Goal: Register for event/course

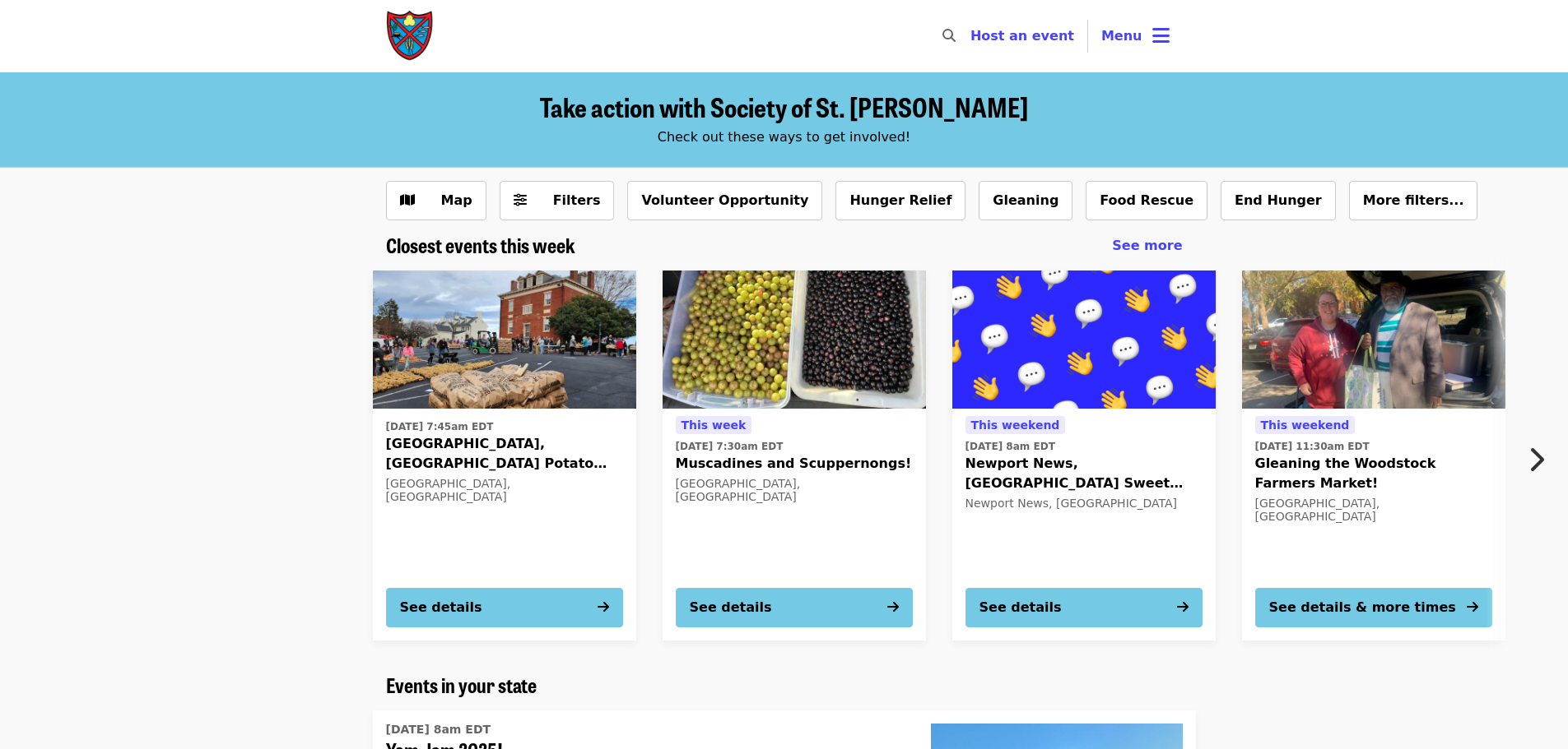
click at [1149, 38] on button "Menu" at bounding box center [1135, 35] width 95 height 39
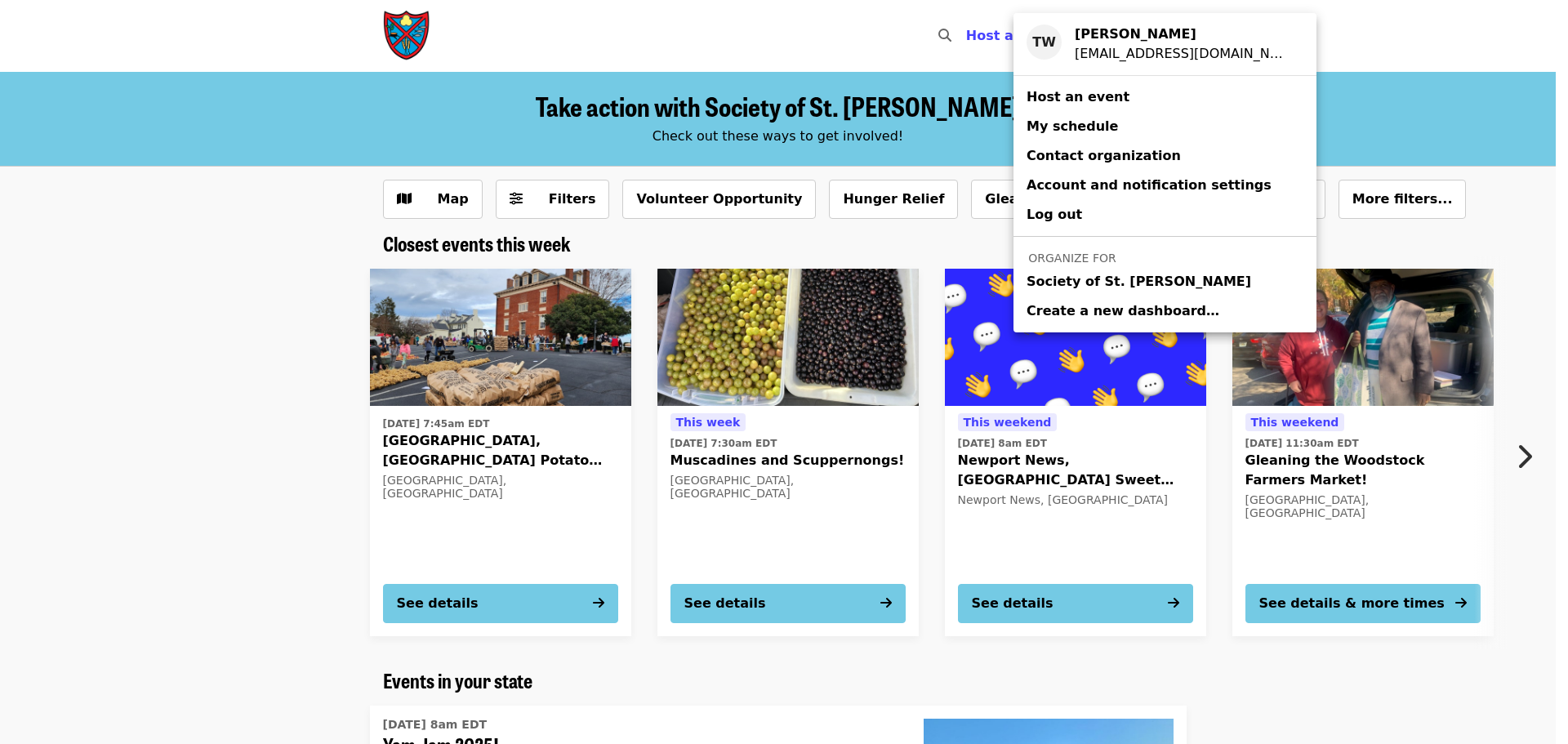
click at [1083, 278] on span "Society of St. [PERSON_NAME]" at bounding box center [1139, 282] width 225 height 20
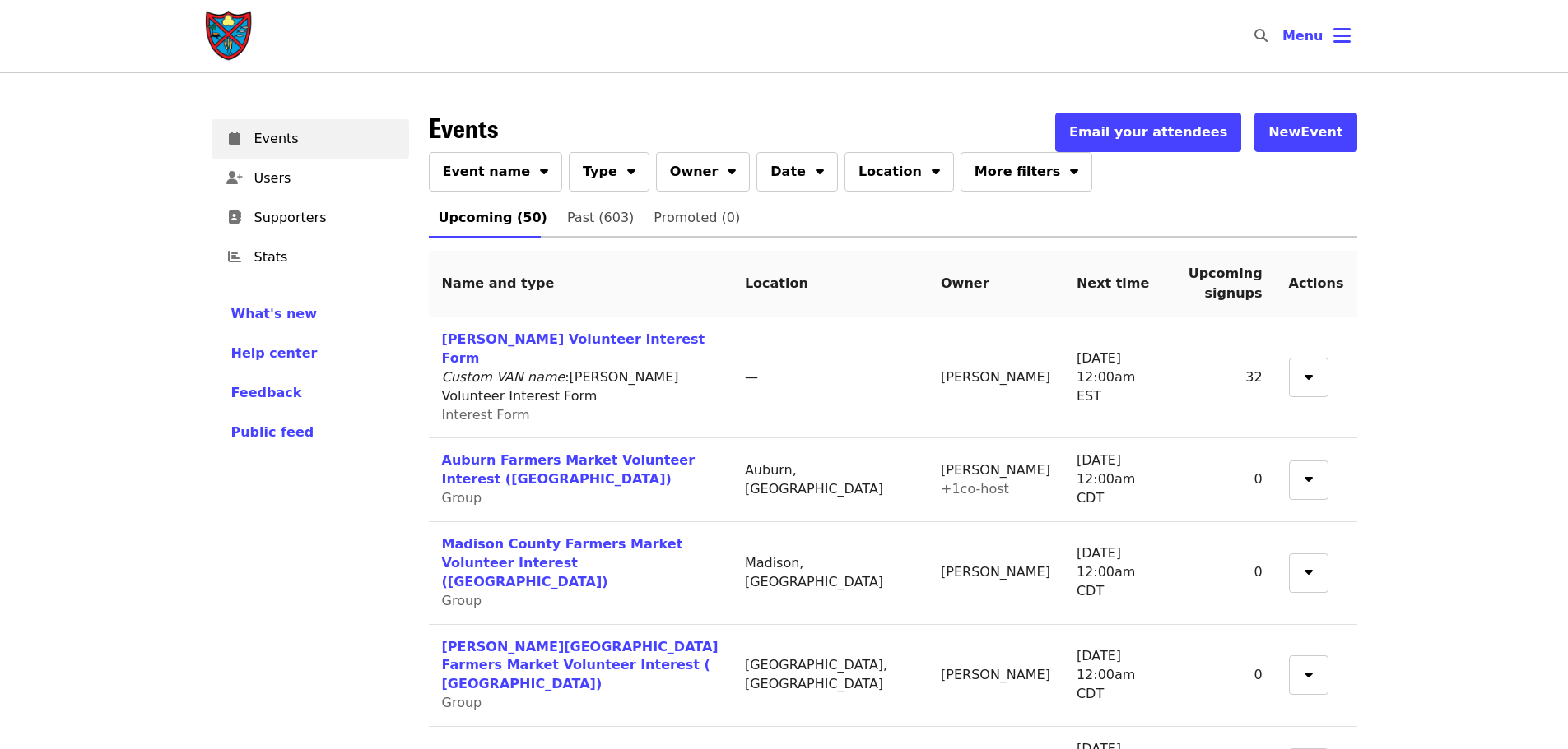
click at [502, 176] on span "Event name" at bounding box center [486, 172] width 88 height 20
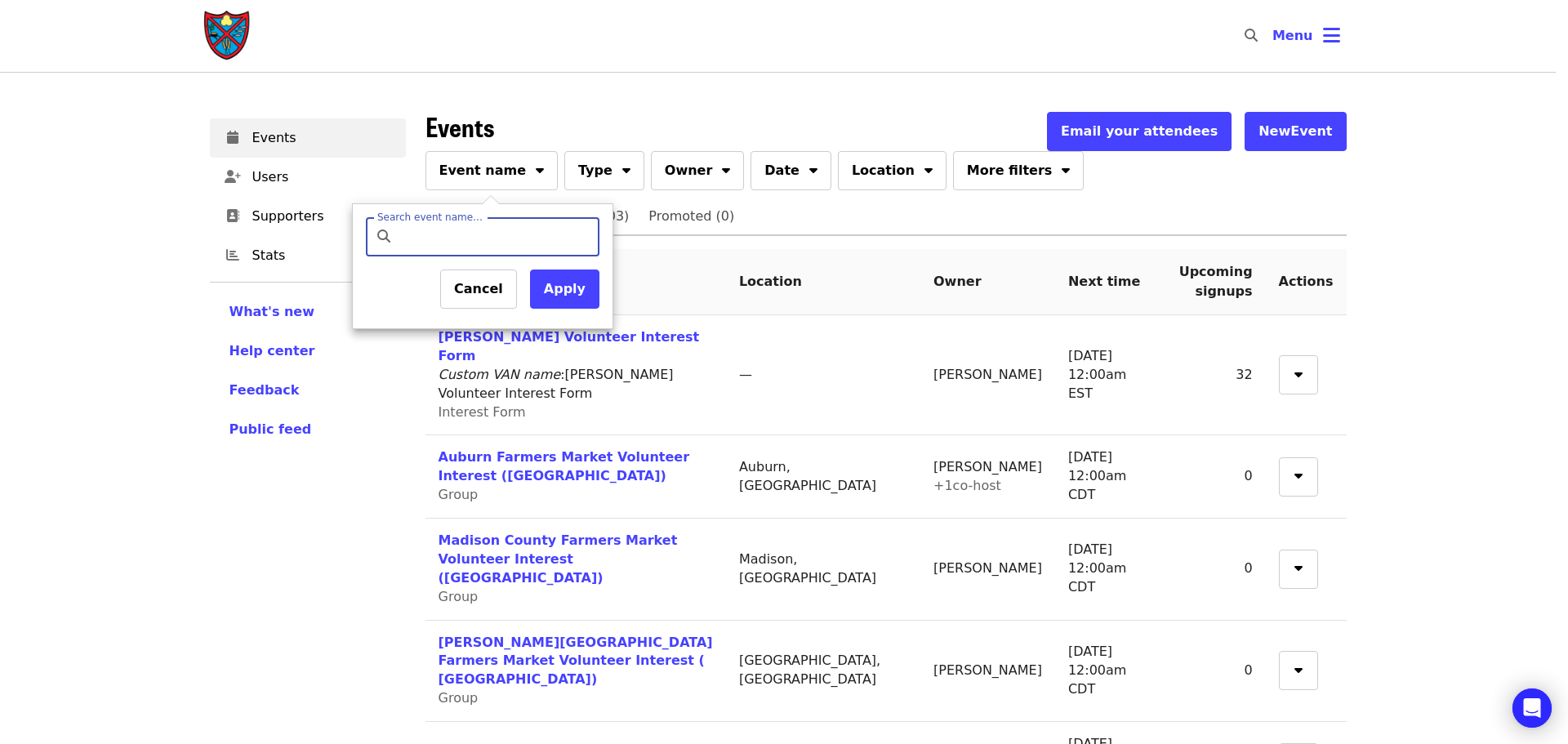
click at [521, 214] on div "Search event name… Search event name… Cancel Apply" at bounding box center [483, 266] width 261 height 126
click at [525, 235] on input "Search event name…" at bounding box center [496, 236] width 192 height 39
type input "*******"
click at [552, 278] on button "Apply" at bounding box center [565, 288] width 70 height 39
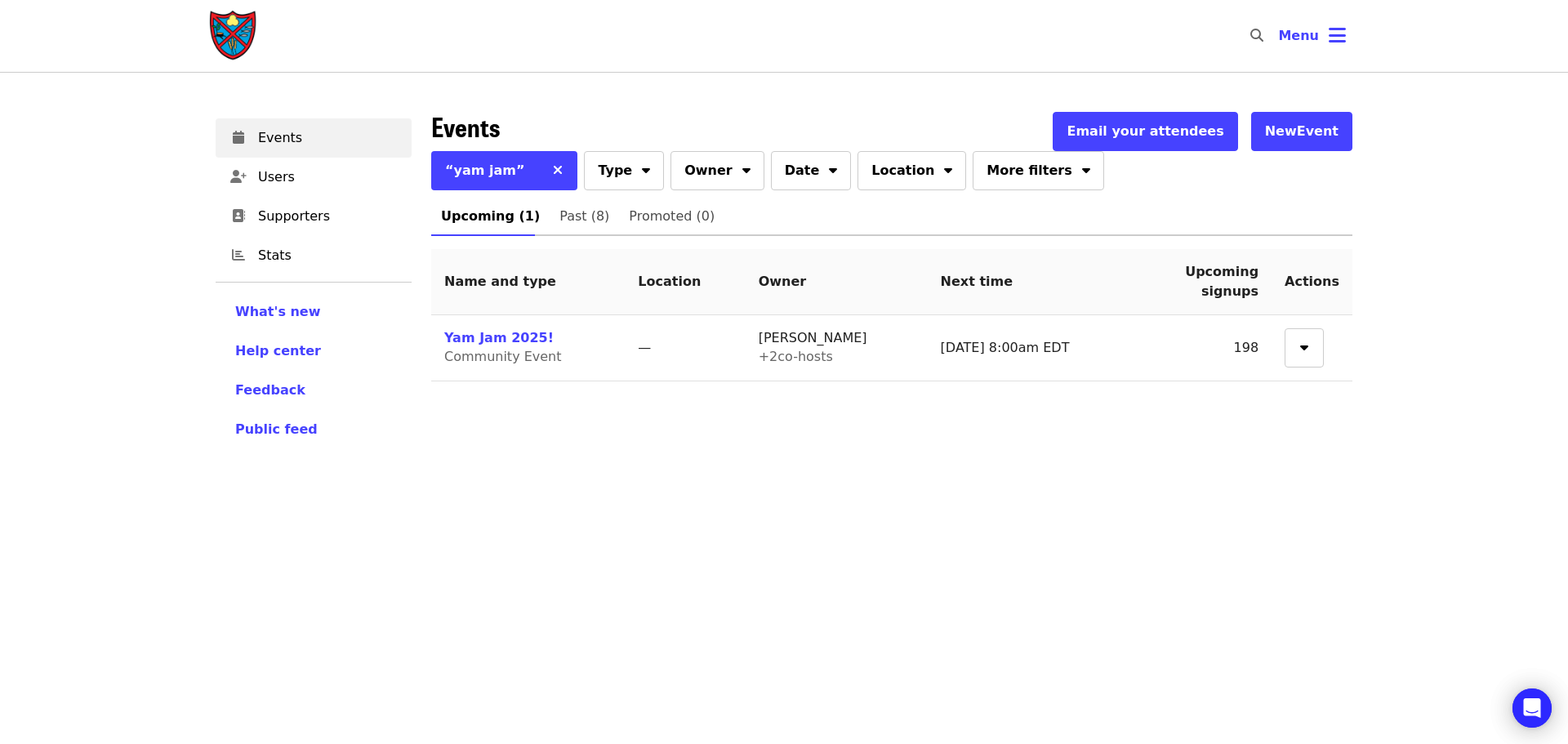
click at [496, 326] on td "Yam Jam 2025! Community Event" at bounding box center [528, 348] width 193 height 66
click at [496, 338] on link "Yam Jam 2025!" at bounding box center [499, 337] width 109 height 15
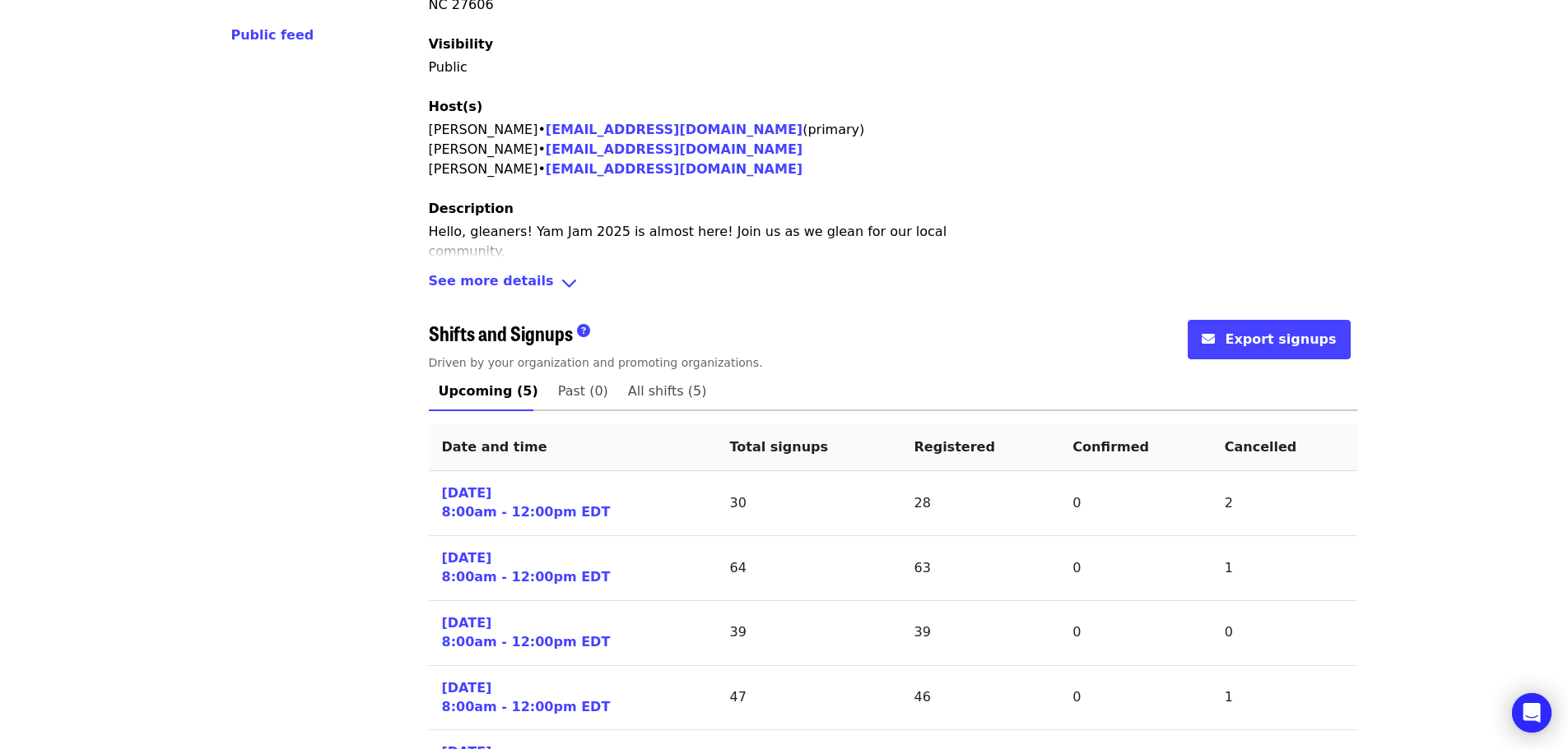
scroll to position [493, 0]
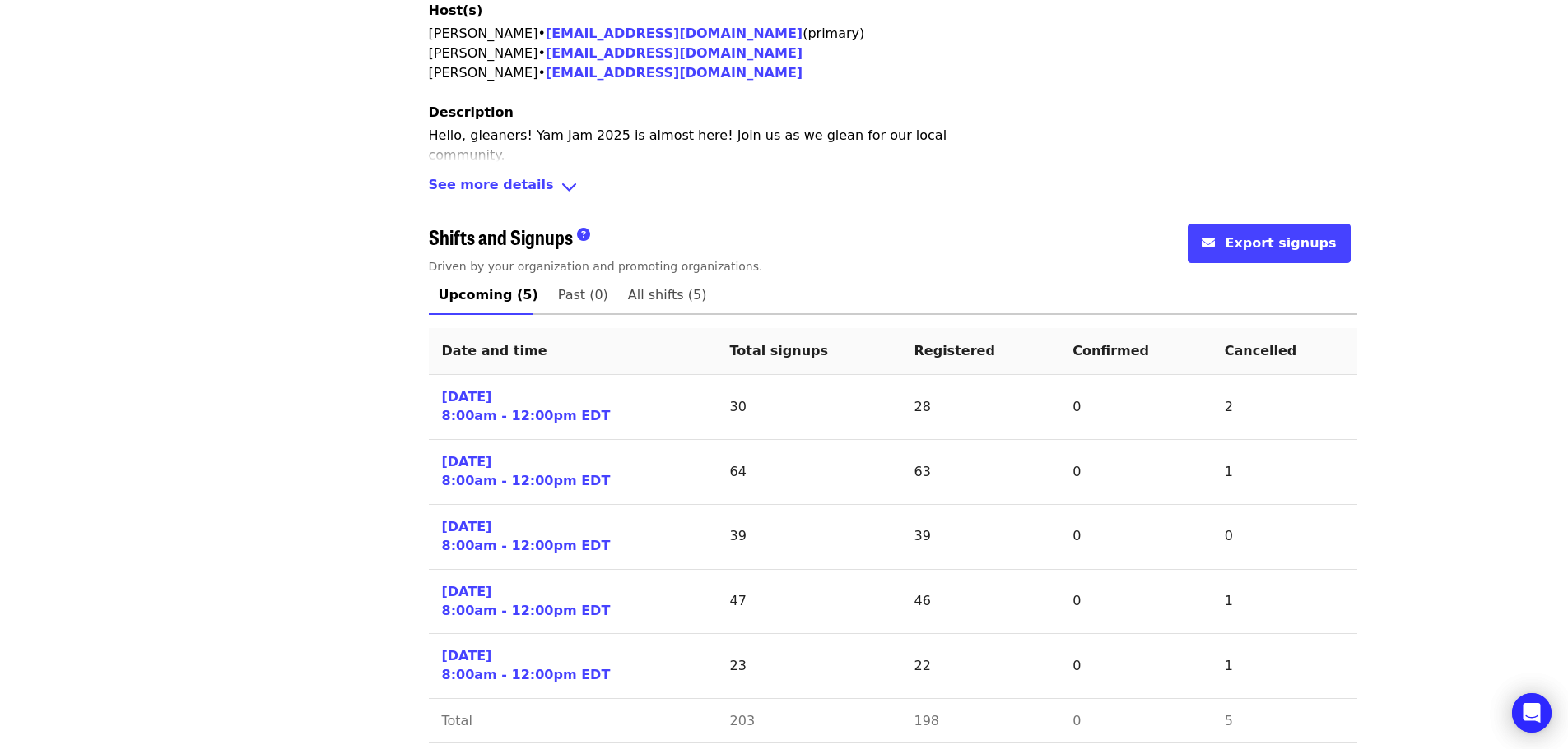
click at [491, 406] on link "Sat 10/4/25 8:00am - 12:00pm EDT" at bounding box center [525, 408] width 168 height 38
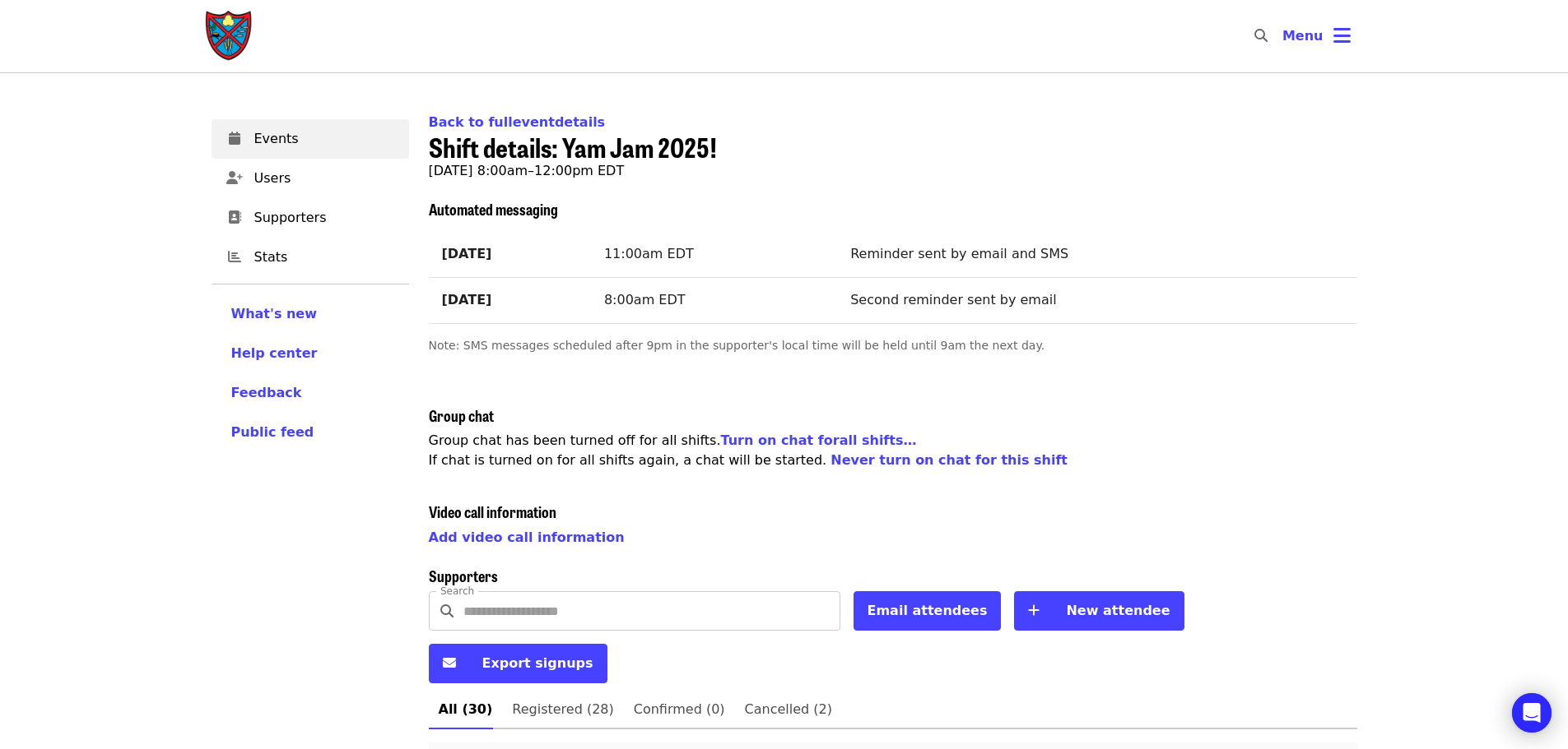
click at [516, 619] on input "Search" at bounding box center [652, 611] width 377 height 39
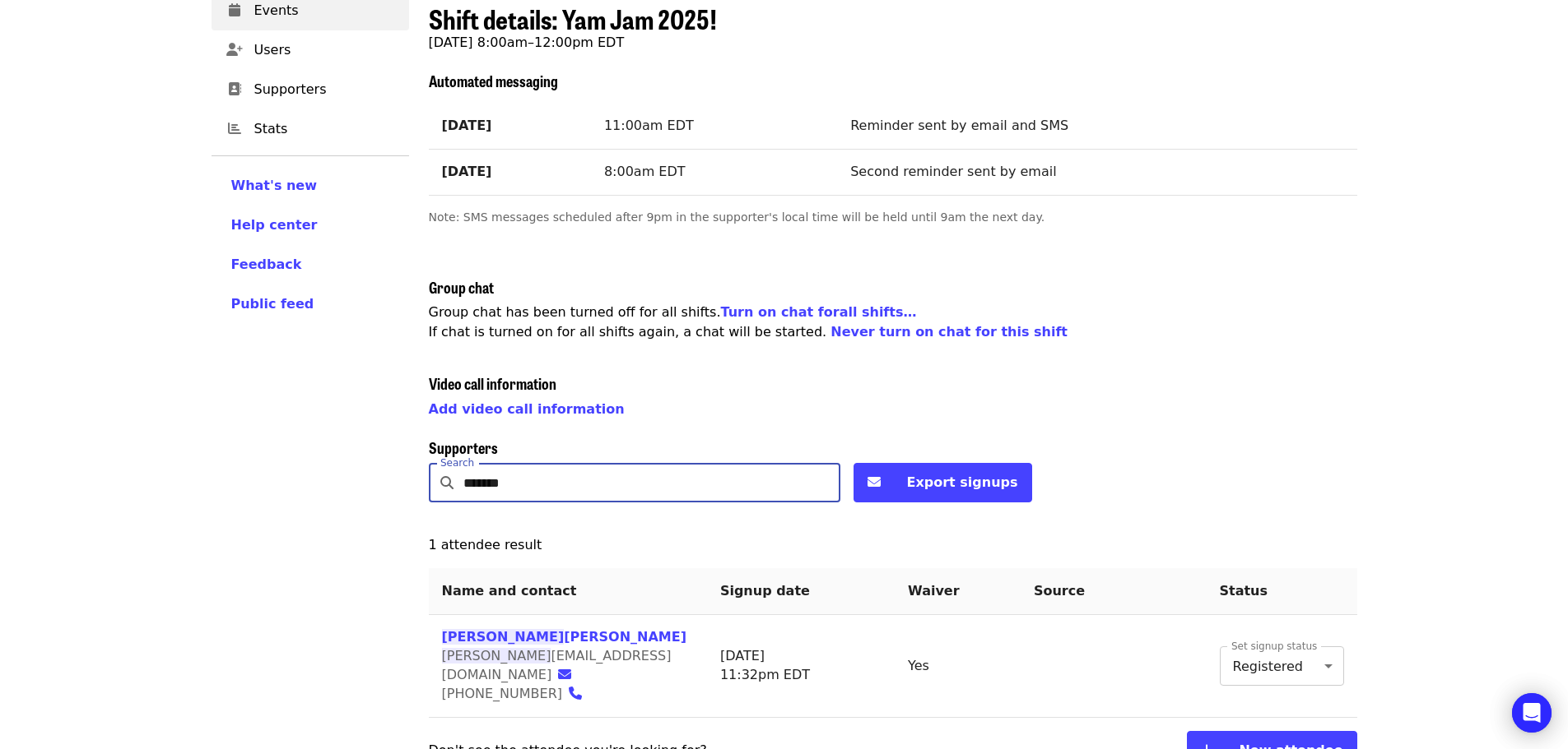
scroll to position [141, 0]
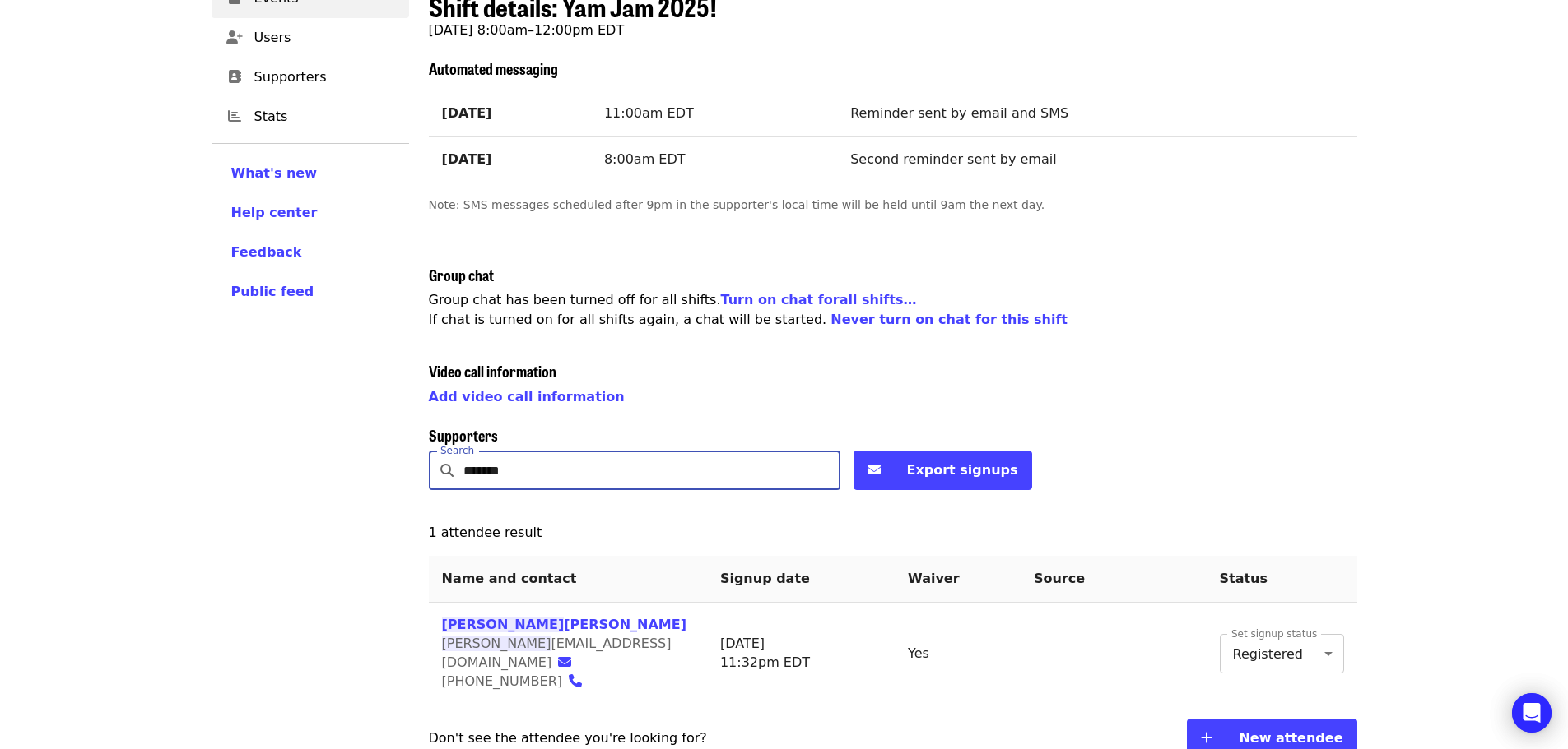
type input "*******"
click at [246, 519] on div "Events Users Supporters Stats What's new Help center Feedback Public feed Organ…" at bounding box center [310, 365] width 218 height 806
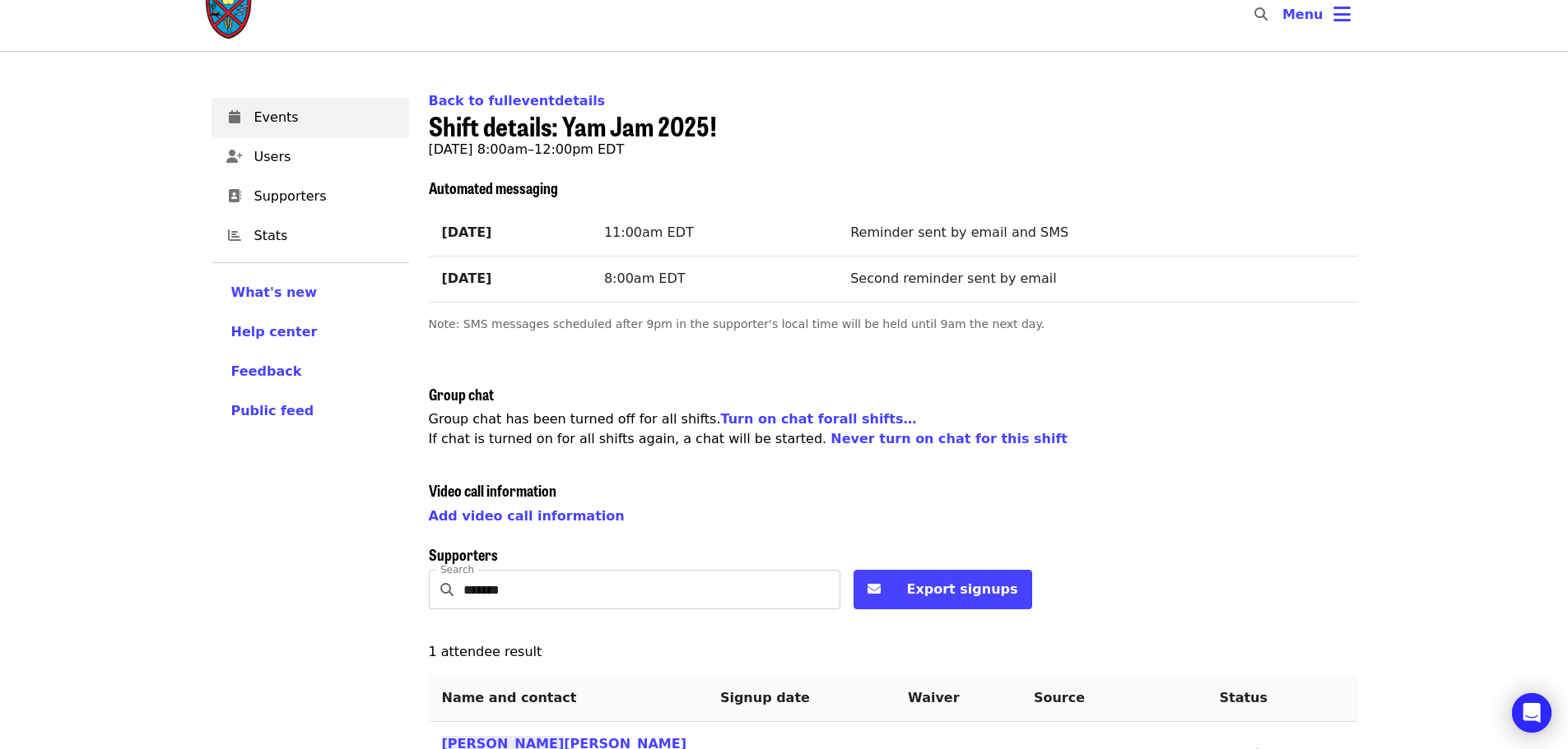
scroll to position [0, 0]
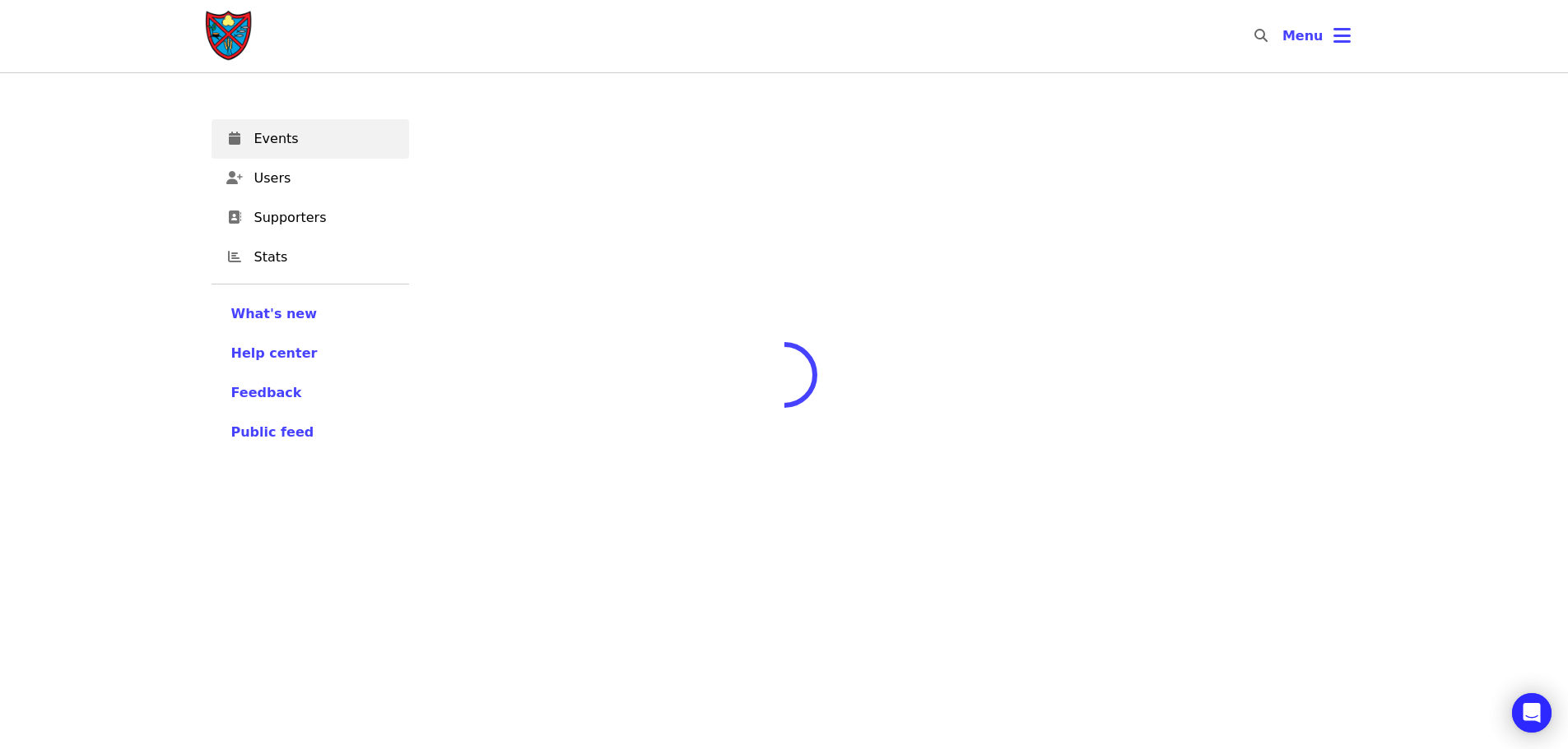
scroll to position [142, 0]
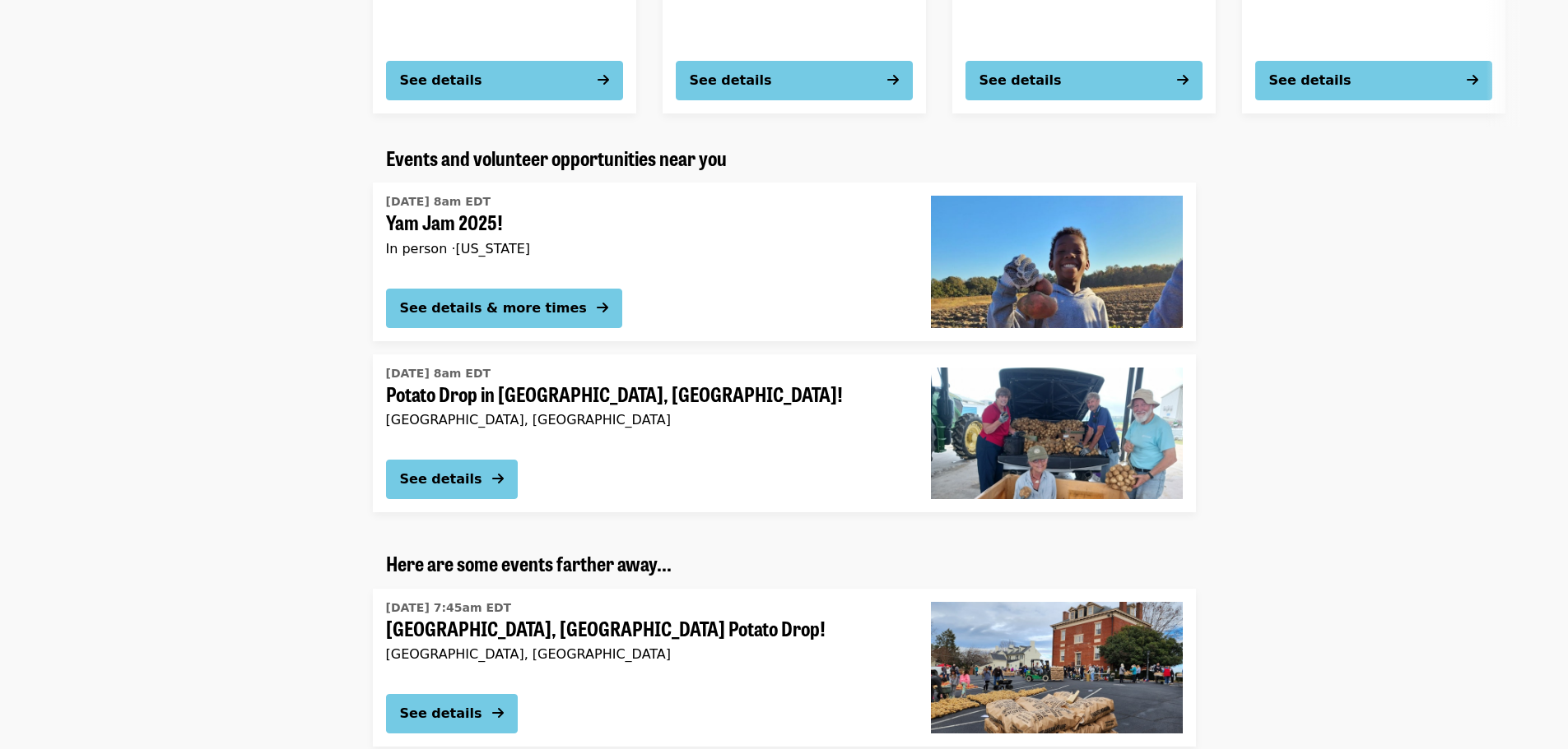
scroll to position [1645, 0]
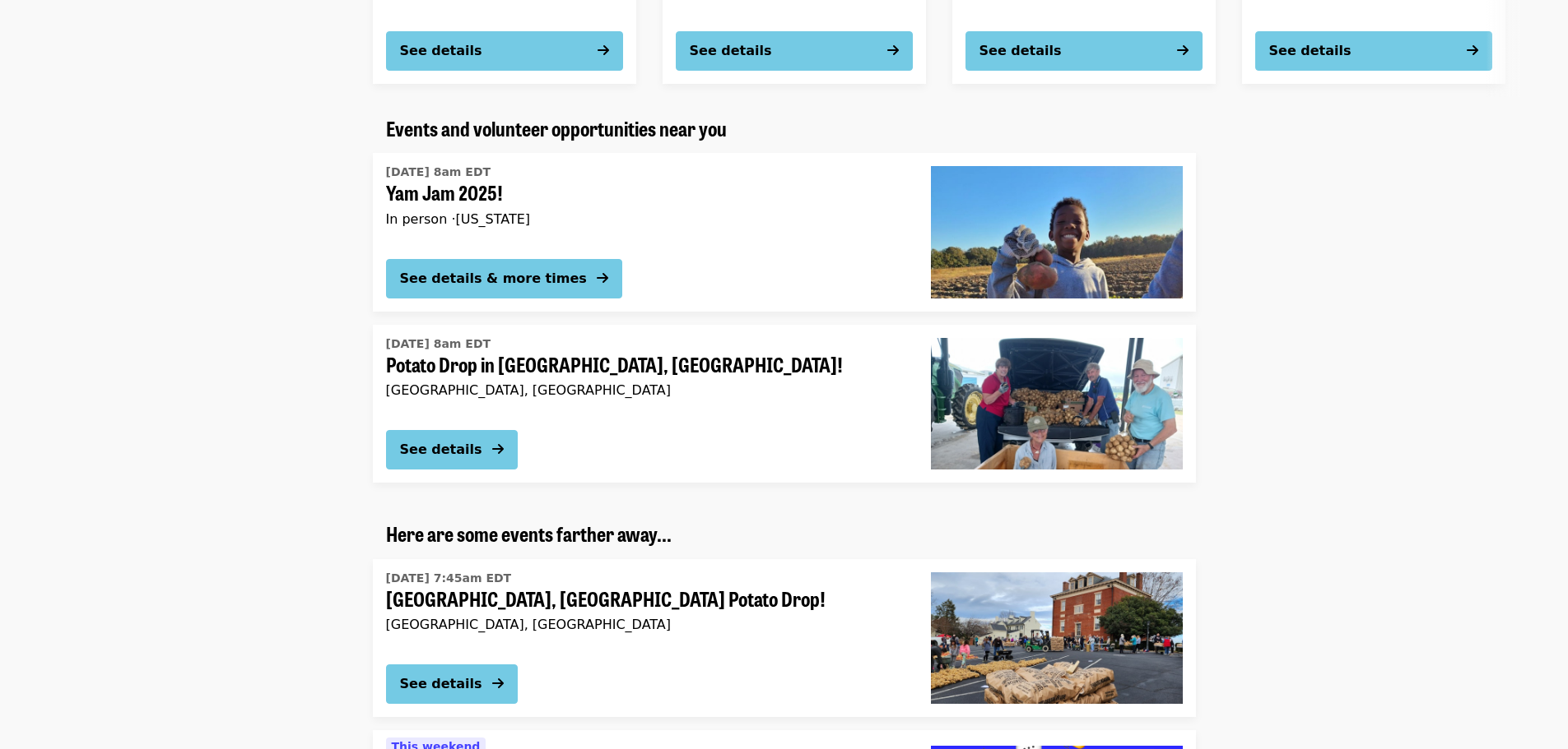
click at [585, 373] on span "Potato Drop in New Hill, NC!" at bounding box center [645, 365] width 518 height 24
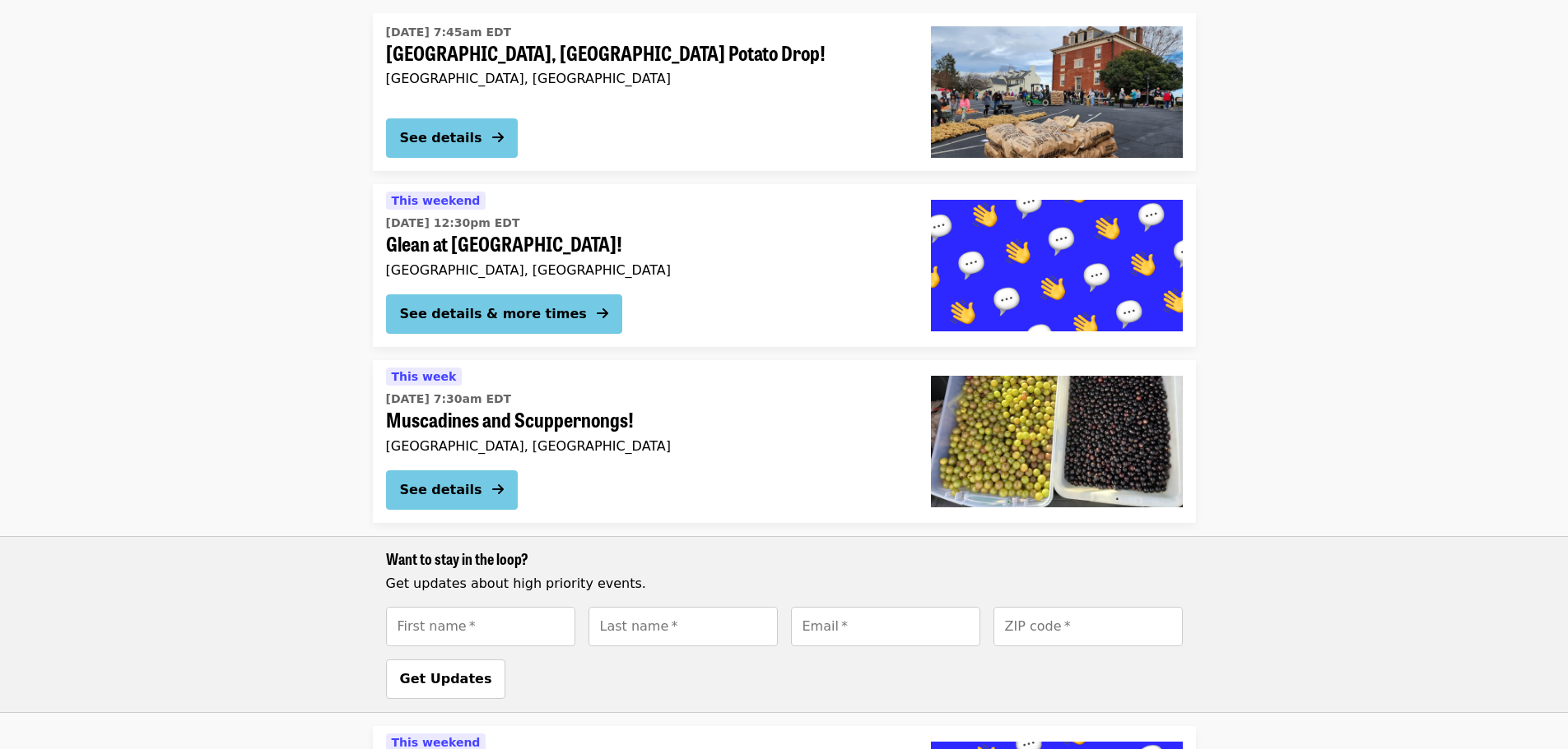
scroll to position [2221, 0]
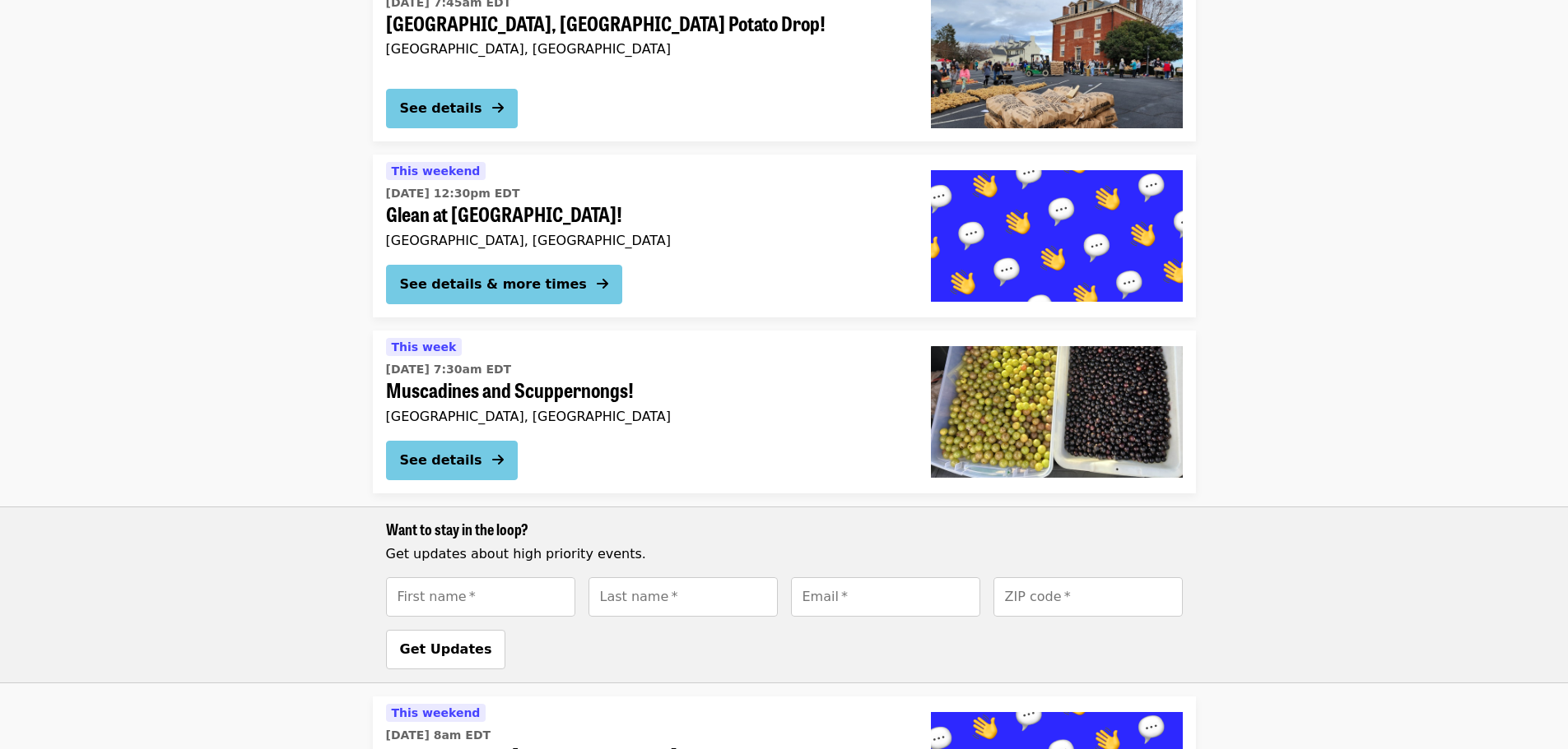
click at [532, 356] on div "This week Thu, Sep 25 @ 7:30am EDT Muscadines and Scuppernongs! Denver, NC" at bounding box center [645, 382] width 518 height 90
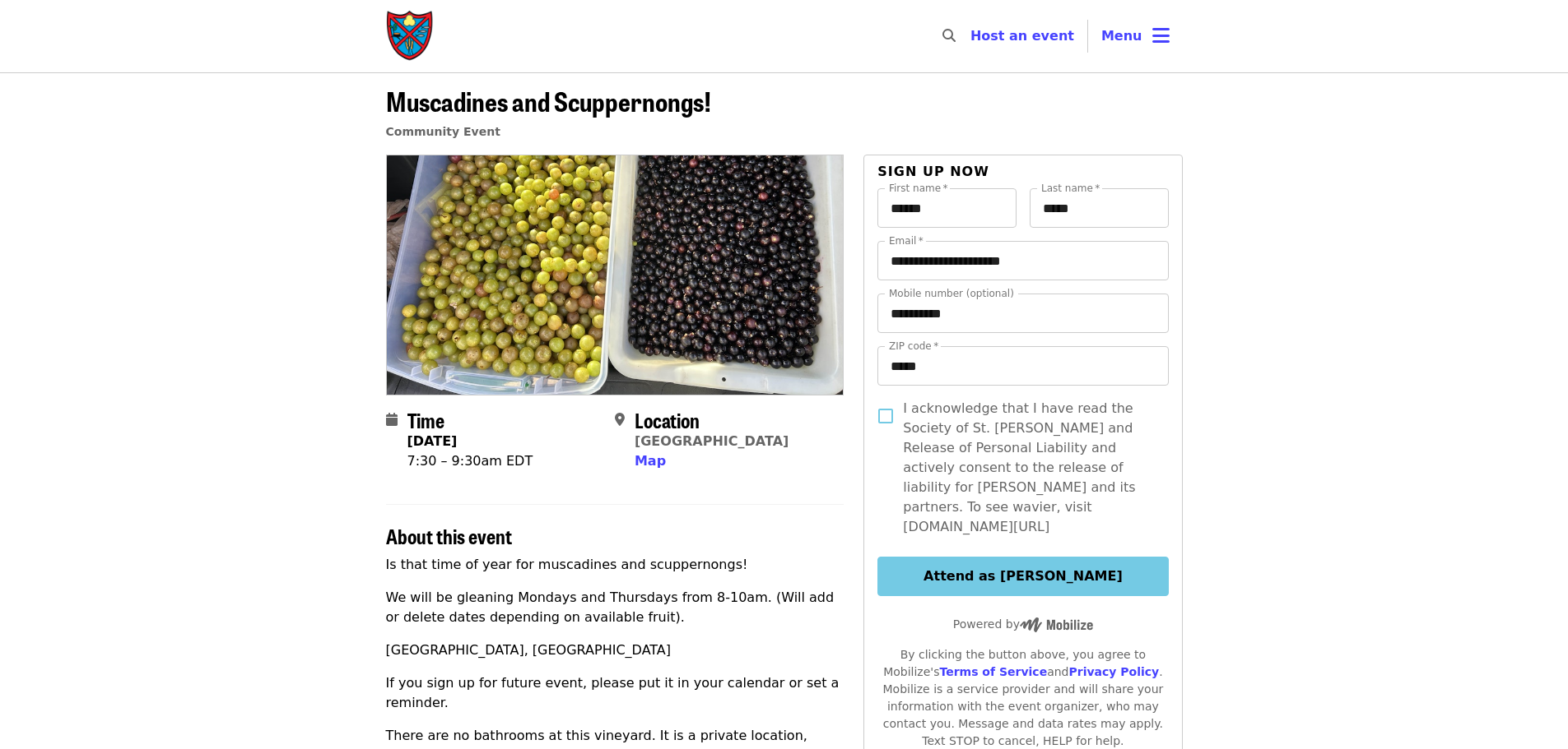
click at [386, 30] on img "Main navigation" at bounding box center [411, 36] width 49 height 53
